Goal: Task Accomplishment & Management: Use online tool/utility

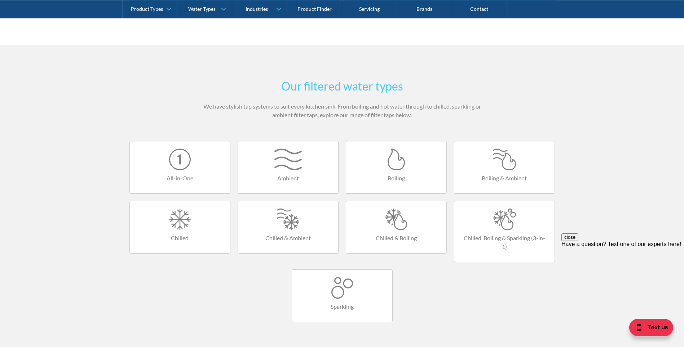
click at [275, 236] on h4 "Chilled & Ambient" at bounding box center [288, 238] width 86 height 9
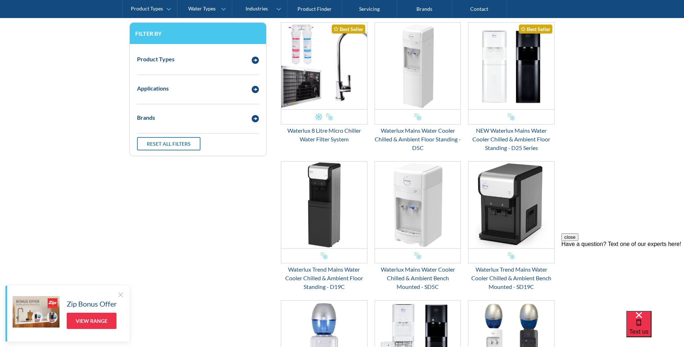
scroll to position [72, 0]
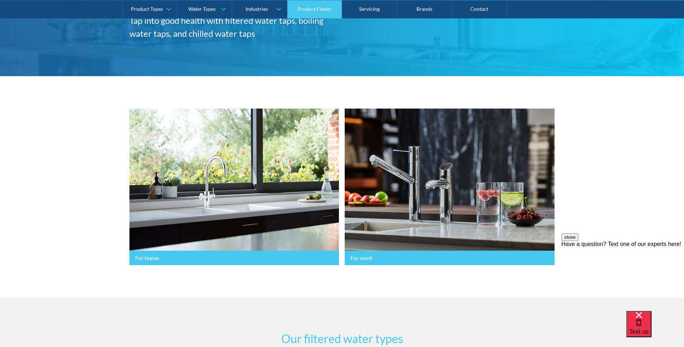
click at [312, 5] on link "Product Finder" at bounding box center [314, 9] width 55 height 18
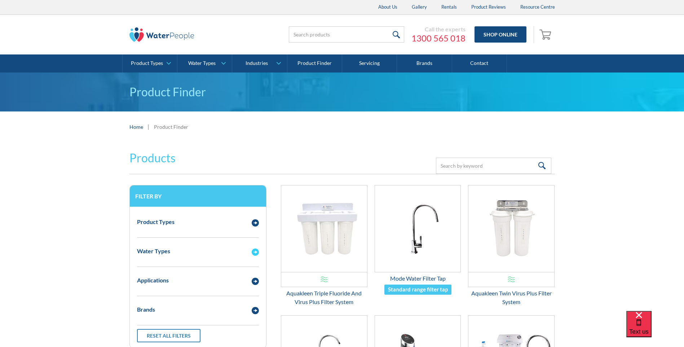
drag, startPoint x: 261, startPoint y: 255, endPoint x: 258, endPoint y: 252, distance: 4.6
click at [260, 254] on div "Email Form 3" at bounding box center [255, 251] width 14 height 9
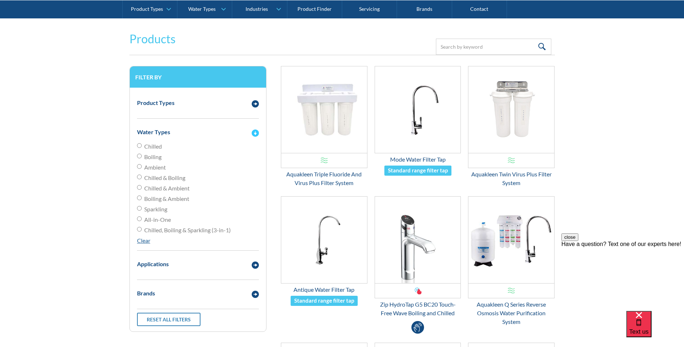
scroll to position [144, 0]
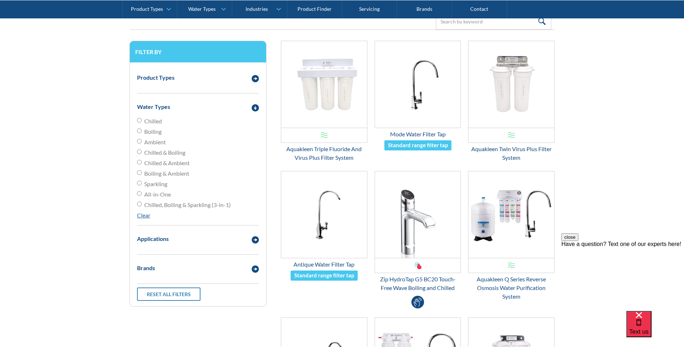
click at [140, 162] on input "Chilled & Ambient" at bounding box center [139, 162] width 5 height 5
radio input "true"
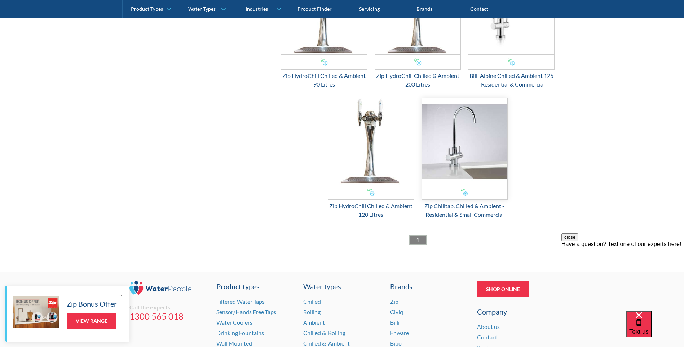
scroll to position [757, 0]
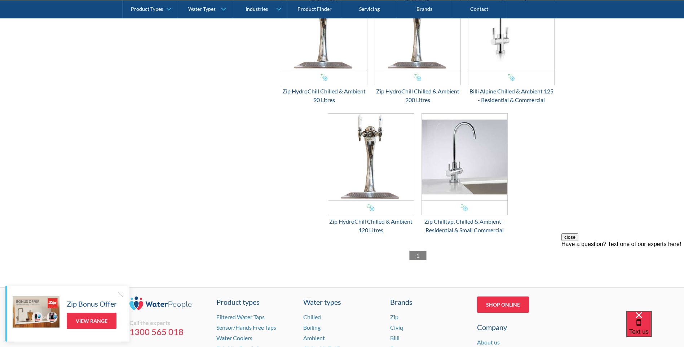
click at [118, 294] on div at bounding box center [120, 294] width 7 height 7
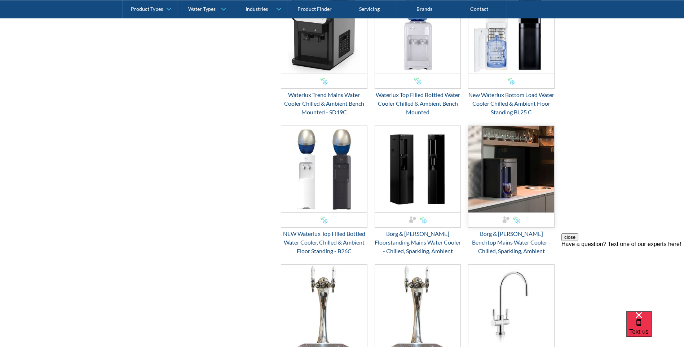
scroll to position [469, 0]
